Goal: Unclear: Browse casually

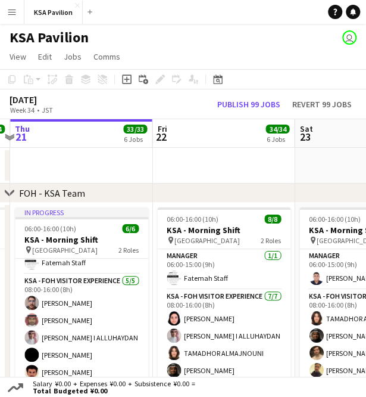
drag, startPoint x: 235, startPoint y: 9, endPoint x: 331, endPoint y: -42, distance: 108.7
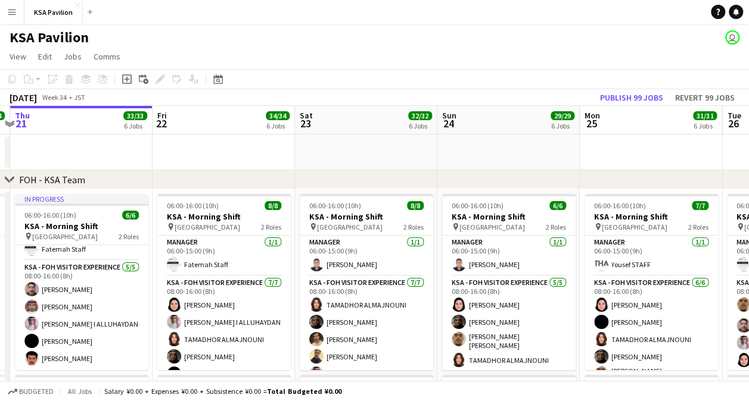
click at [366, 41] on app-user-avatar "user" at bounding box center [732, 37] width 14 height 14
click at [366, 38] on app-user-avatar "user" at bounding box center [732, 37] width 14 height 14
drag, startPoint x: 726, startPoint y: 0, endPoint x: 412, endPoint y: 26, distance: 314.9
click at [366, 26] on div "KSA Pavilion user" at bounding box center [374, 35] width 749 height 23
